Goal: Information Seeking & Learning: Learn about a topic

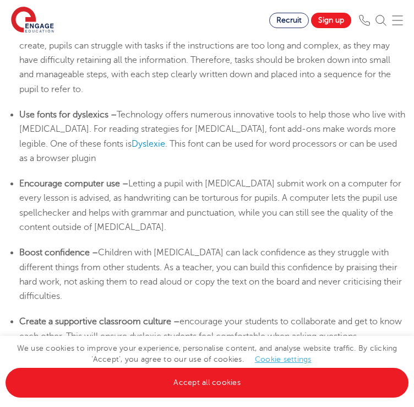
scroll to position [2041, 0]
drag, startPoint x: 181, startPoint y: 132, endPoint x: 218, endPoint y: 131, distance: 36.9
click at [218, 178] on span "Letting a pupil with [MEDICAL_DATA] submit work on a computer for every lesson …" at bounding box center [210, 204] width 383 height 53
copy span "torturous"
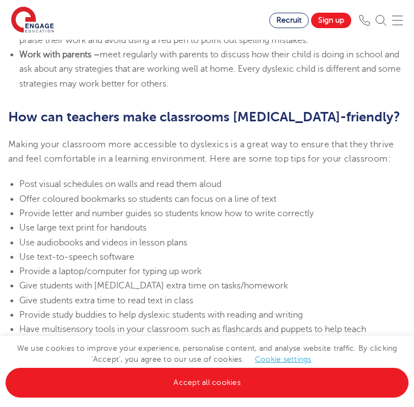
scroll to position [2541, 0]
